Goal: Check status: Check status

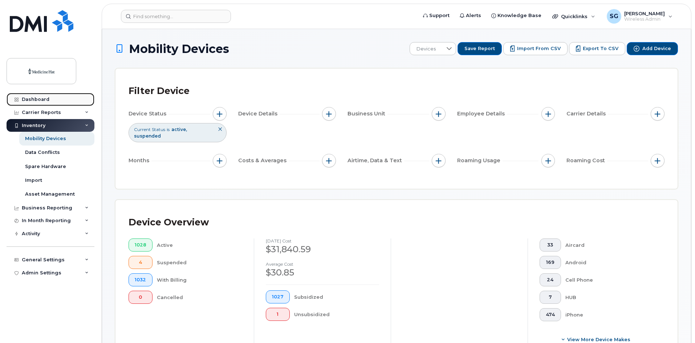
click at [29, 100] on div "Dashboard" at bounding box center [36, 100] width 28 height 6
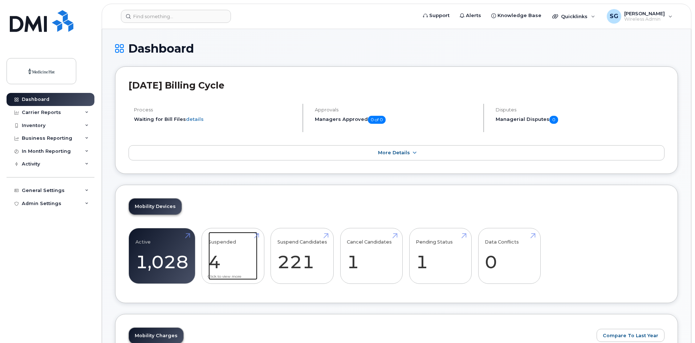
click at [212, 261] on link "Suspended 4" at bounding box center [232, 256] width 49 height 48
